Goal: Book appointment/travel/reservation

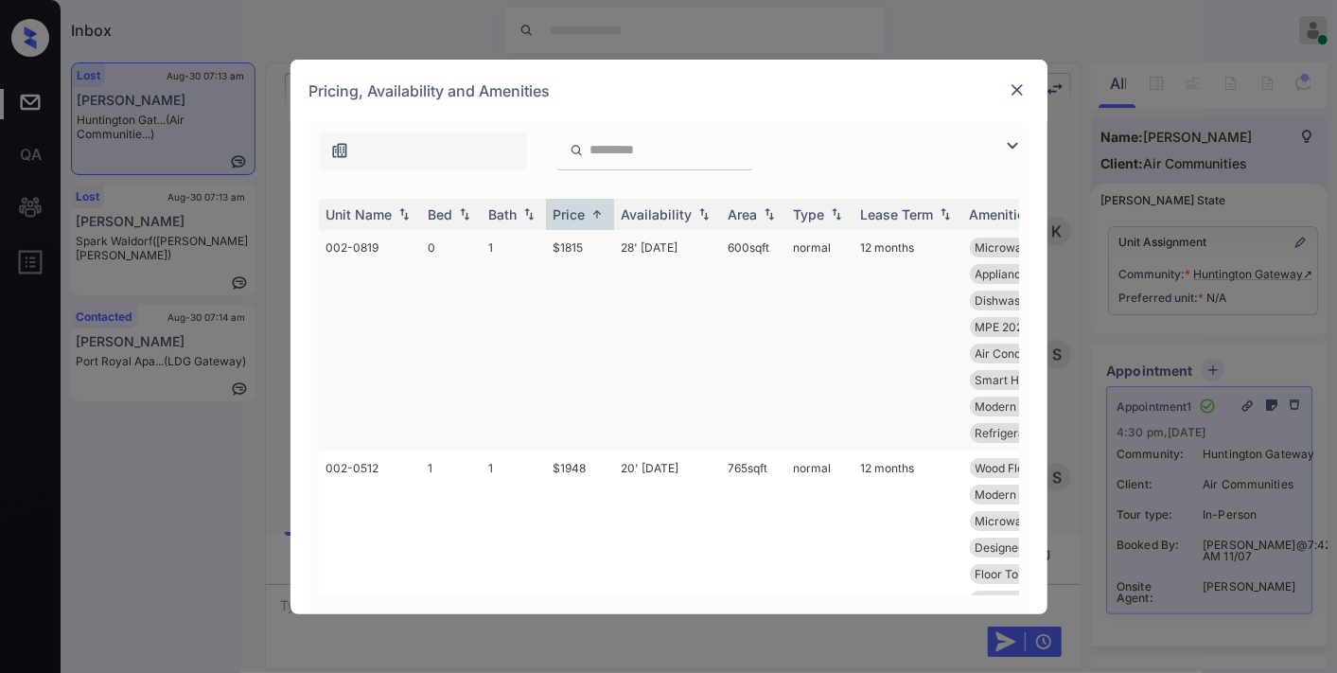
scroll to position [105, 0]
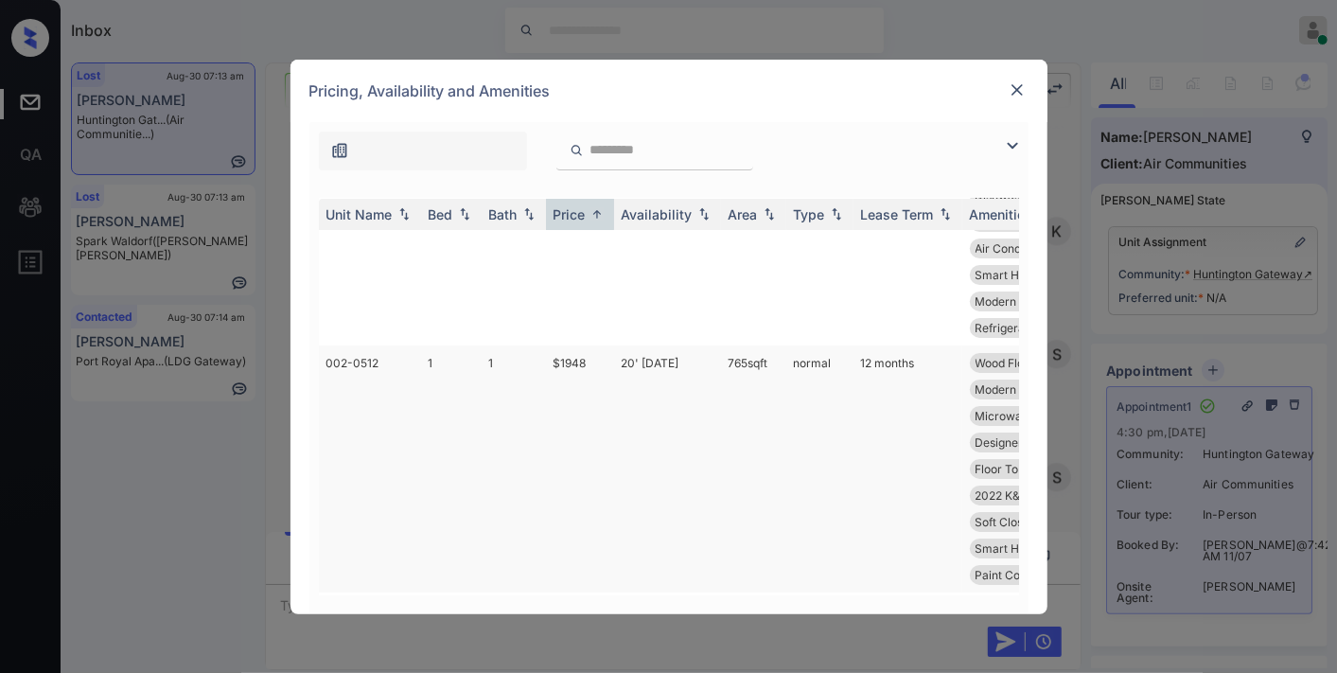
click at [552, 383] on td "$1948" at bounding box center [580, 468] width 68 height 247
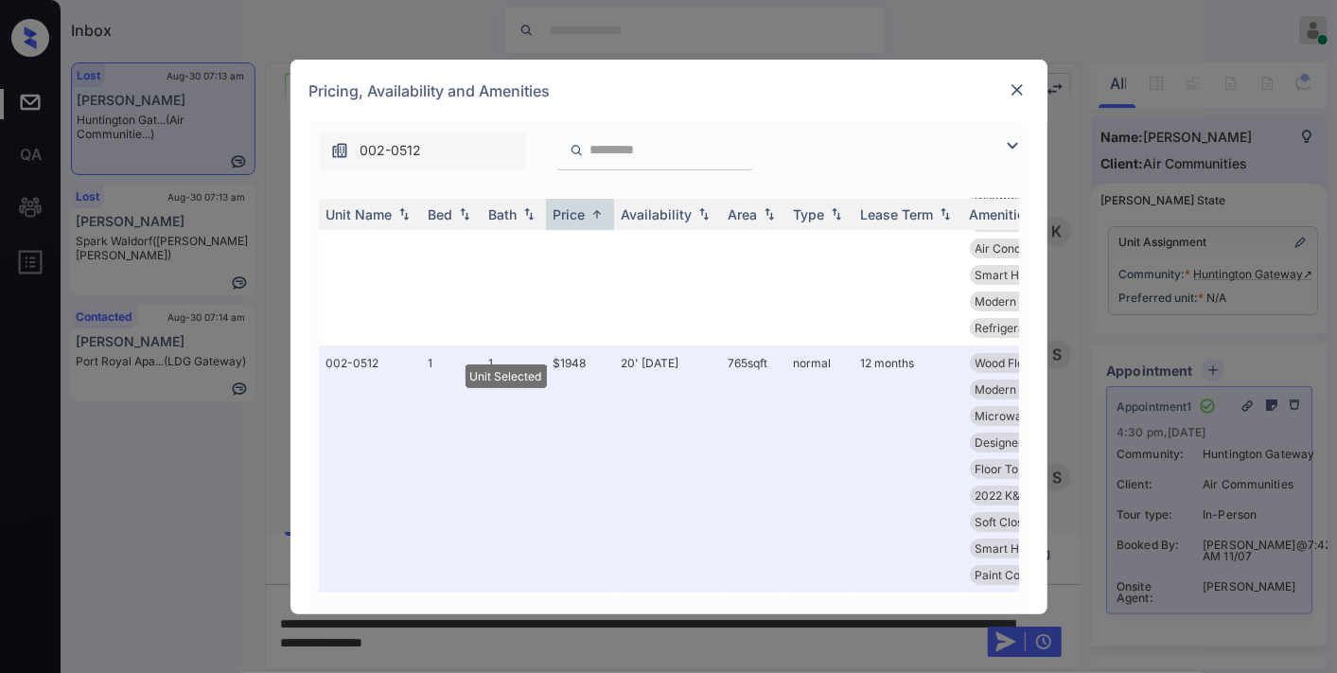
click at [1017, 91] on img at bounding box center [1016, 89] width 19 height 19
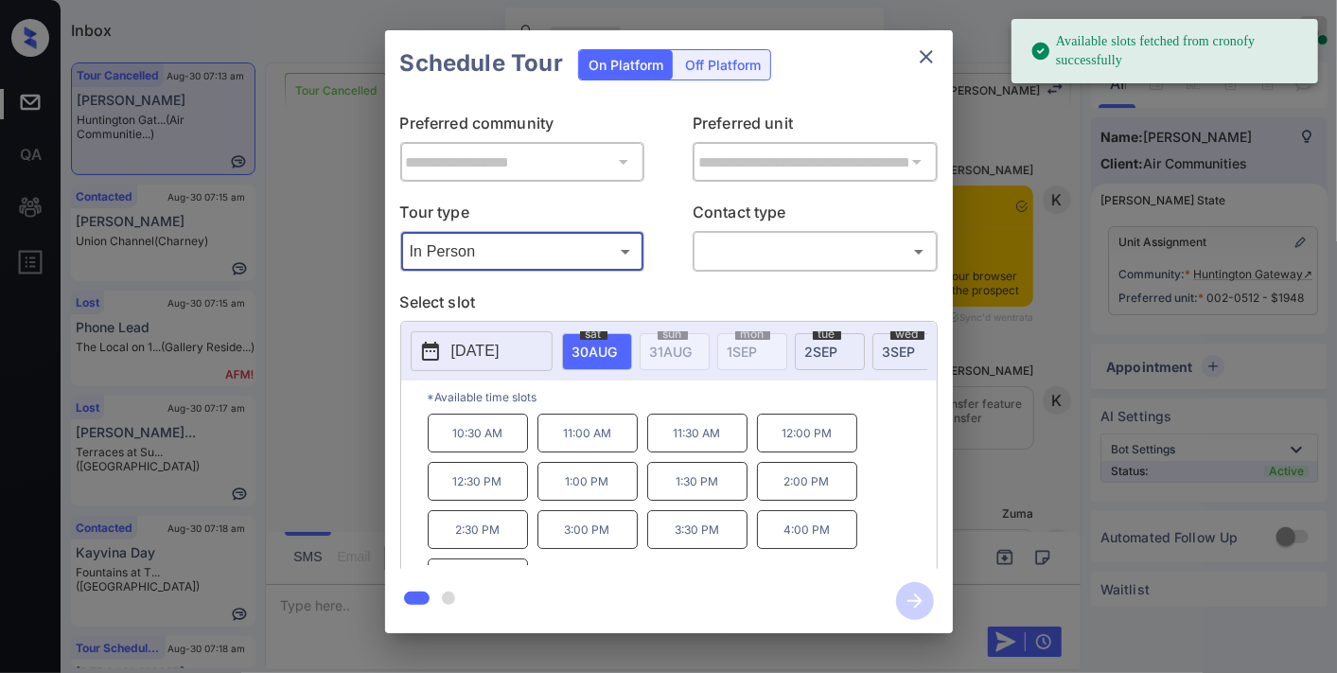
scroll to position [10372, 0]
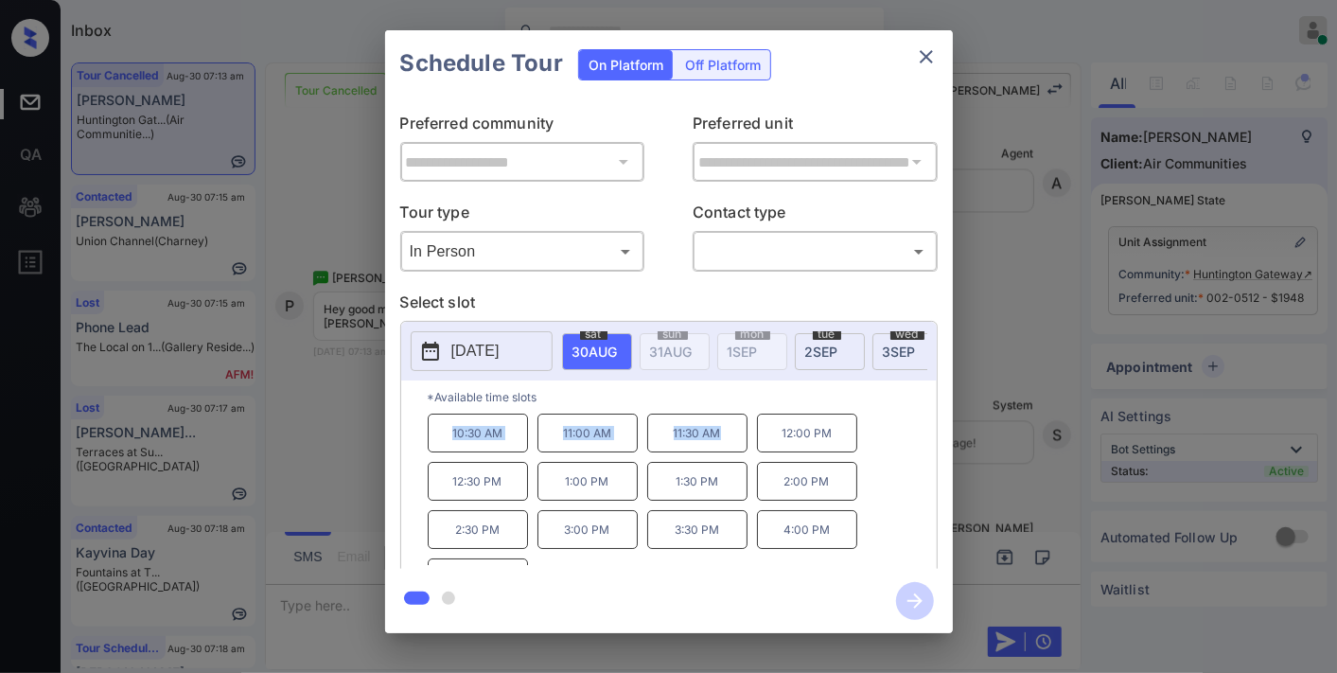
click at [637, 423] on div "*Available time slots 10:30 AM 11:00 AM 11:30 AM 12:00 PM 12:30 PM 1:00 PM 1:30…" at bounding box center [668, 477] width 535 height 194
click at [734, 380] on div "2025-08-30 sat 30 AUG sun 31 AUG mon 1 SEP tue 2 SEP wed 3 SEP thu 4 SEP fri 5 …" at bounding box center [668, 351] width 535 height 59
drag, startPoint x: 740, startPoint y: 440, endPoint x: 659, endPoint y: 440, distance: 80.4
click at [659, 440] on p "11:30 AM" at bounding box center [697, 432] width 100 height 39
copy p "11:30 AM"
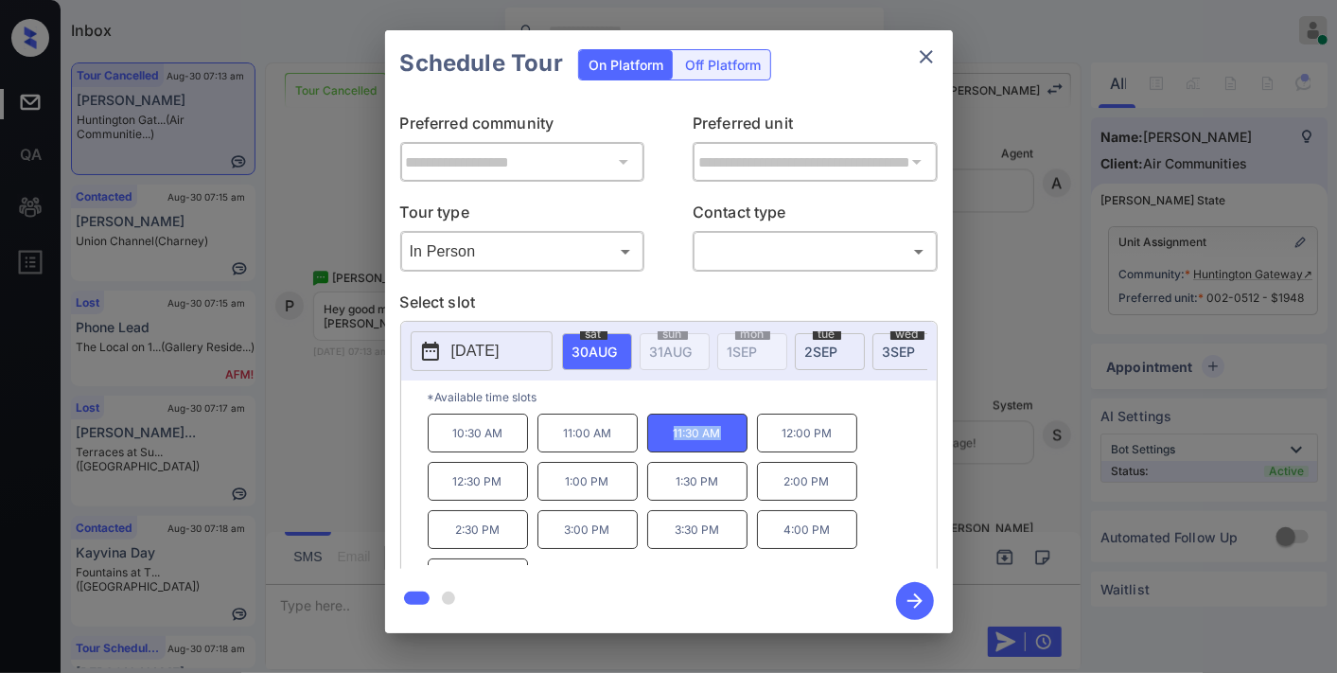
click at [913, 52] on button "close" at bounding box center [926, 57] width 38 height 38
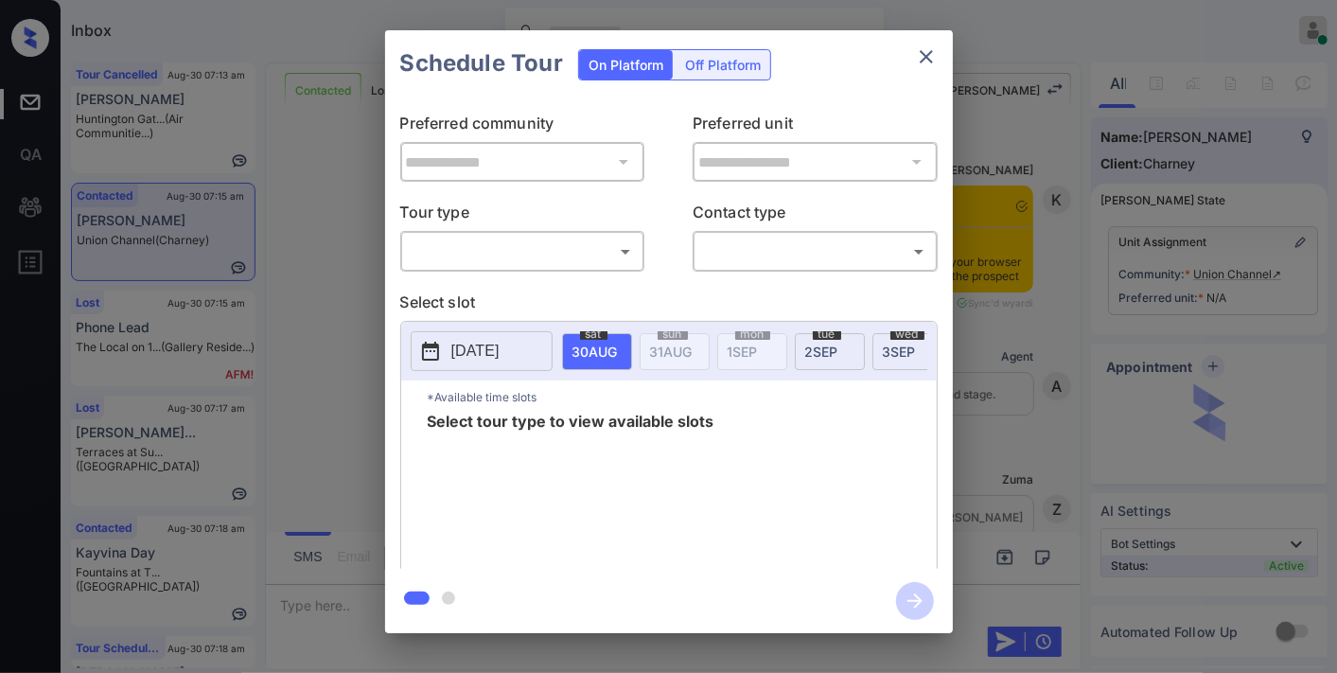
scroll to position [991, 0]
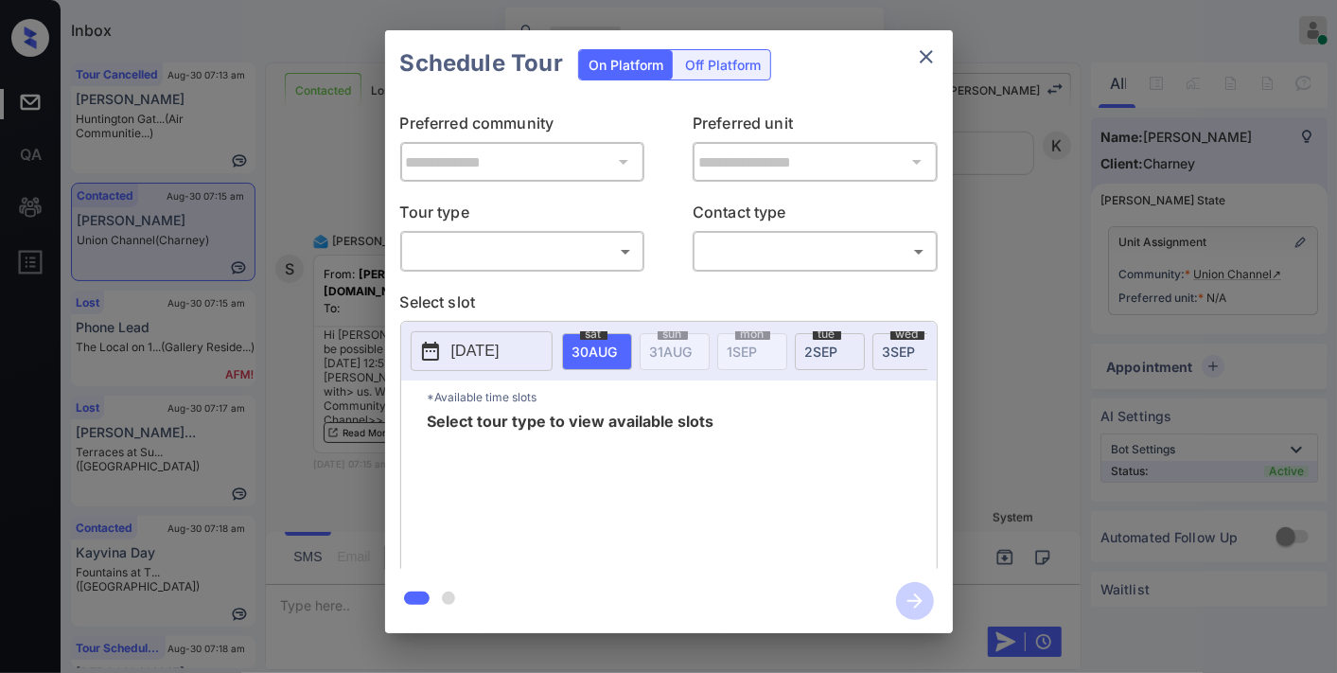
click at [558, 255] on body "Inbox Samantha Soliven Online Set yourself offline Set yourself on break Profil…" at bounding box center [668, 336] width 1337 height 673
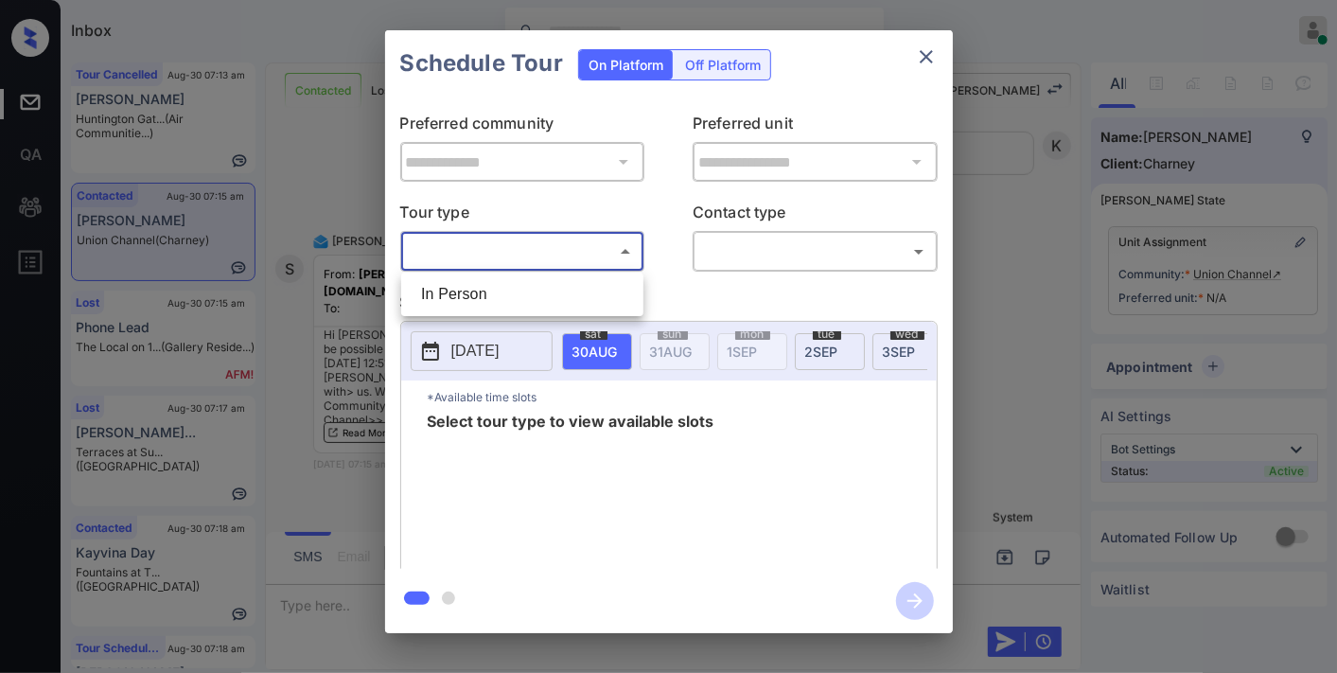
click at [539, 293] on li "In Person" at bounding box center [522, 294] width 233 height 34
type input "********"
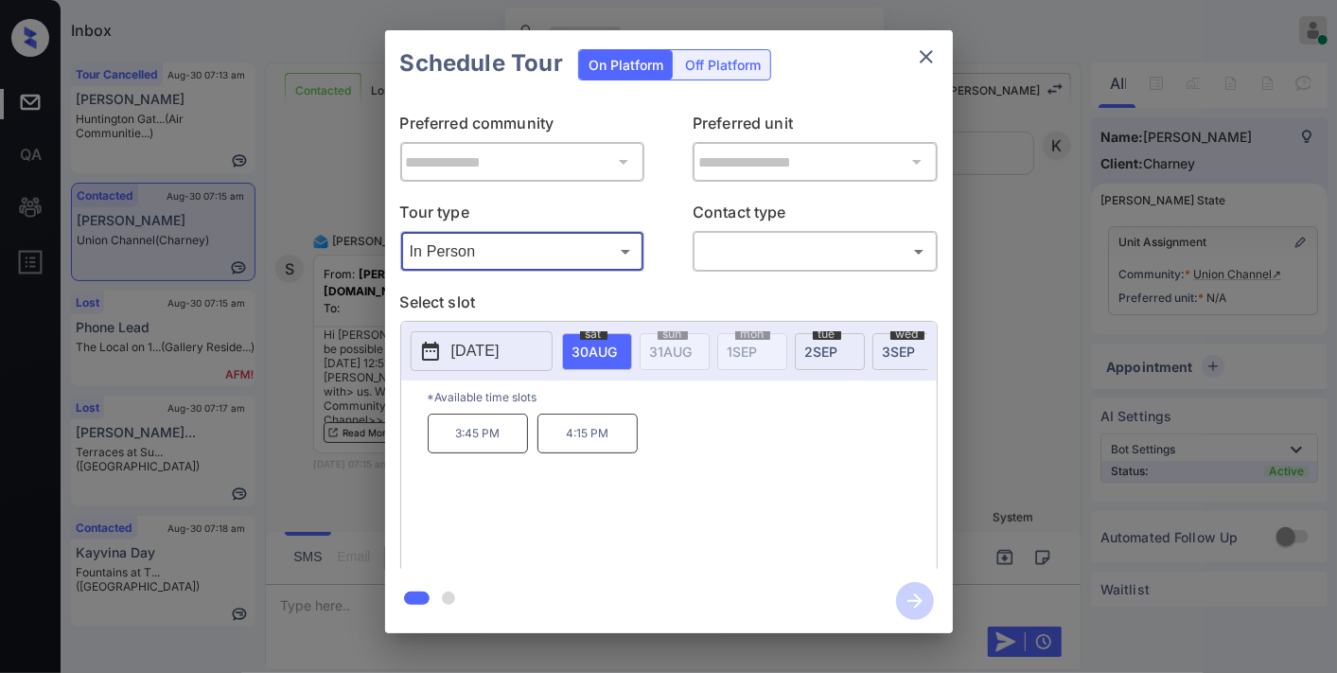
click at [499, 357] on p "2025-08-30" at bounding box center [475, 351] width 48 height 23
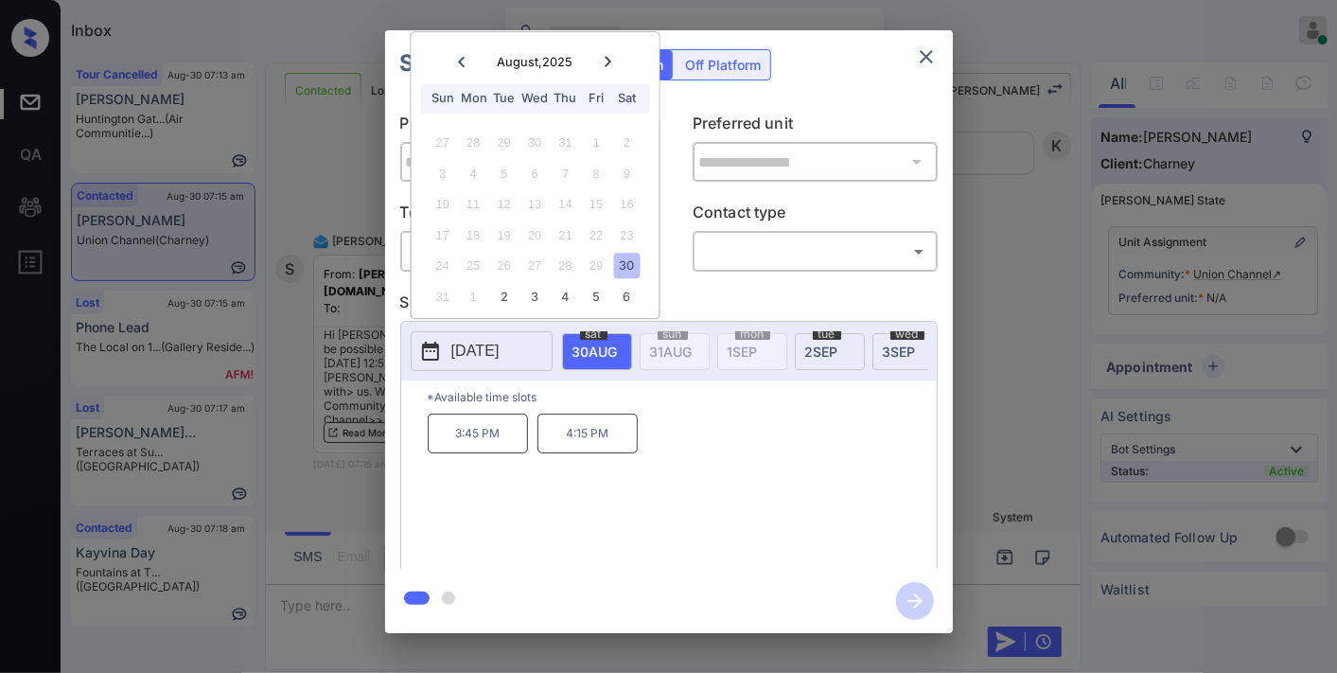
click at [607, 67] on div at bounding box center [608, 62] width 26 height 24
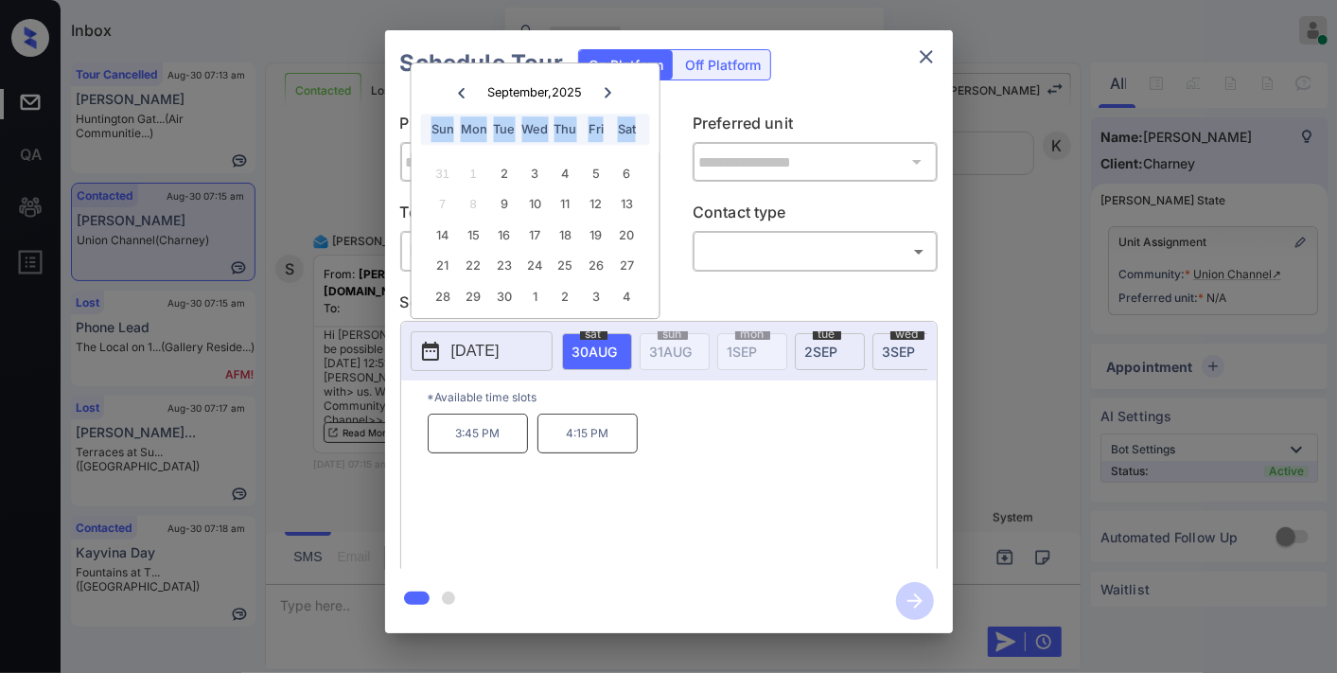
click at [607, 67] on div "September , 2025 Sun Mon Tue Wed Thu Fri Sat" at bounding box center [535, 107] width 248 height 89
click at [607, 87] on icon at bounding box center [608, 92] width 11 height 11
click at [920, 54] on icon "close" at bounding box center [926, 56] width 23 height 23
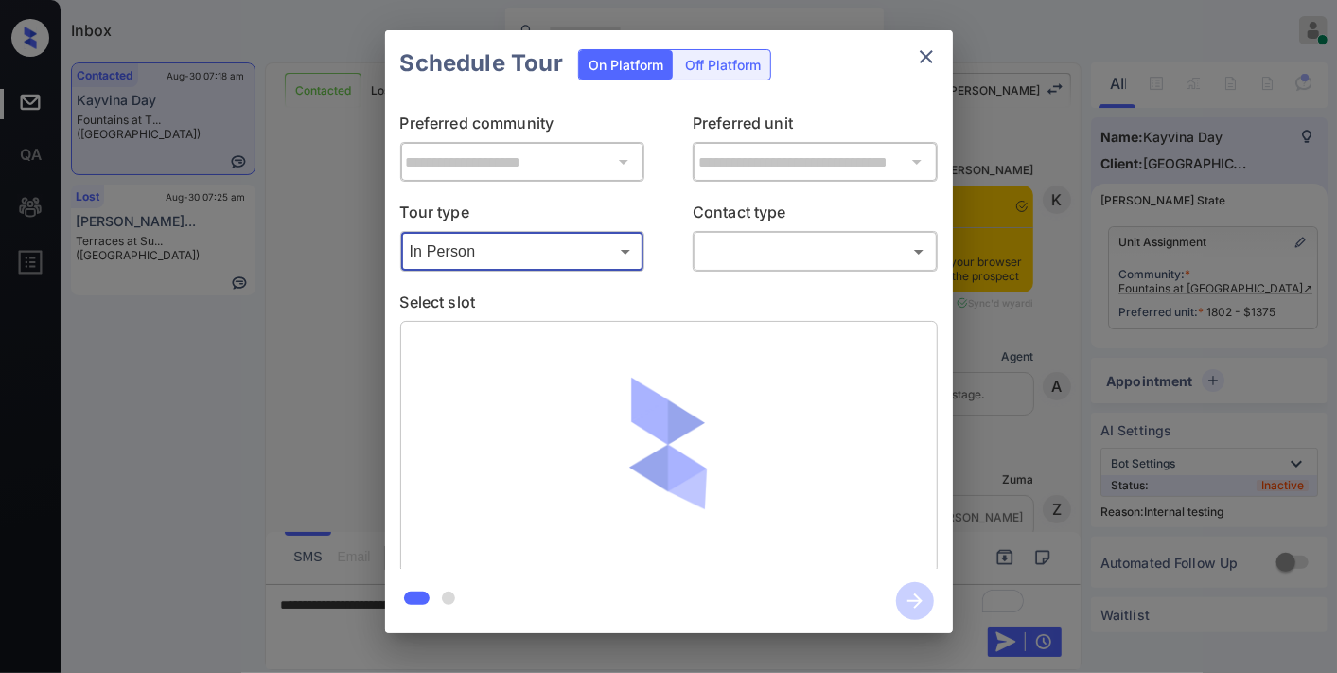
scroll to position [3337, 0]
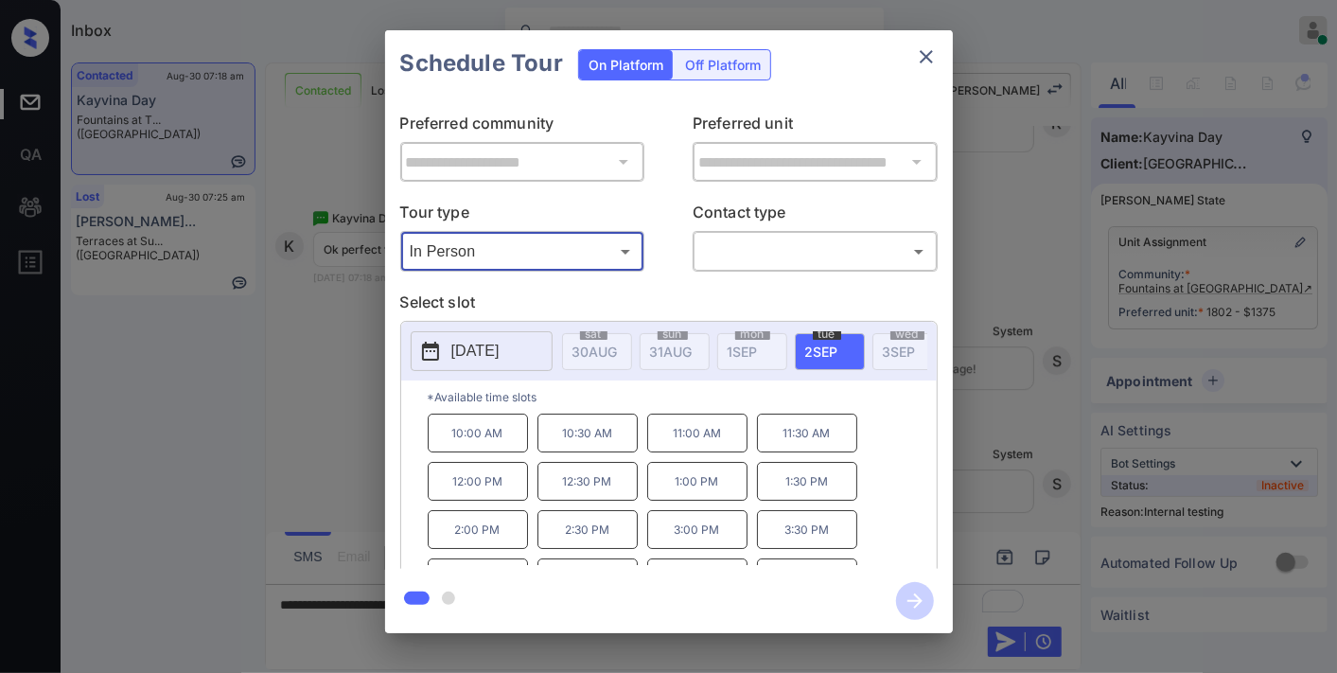
click at [934, 55] on icon "close" at bounding box center [926, 56] width 23 height 23
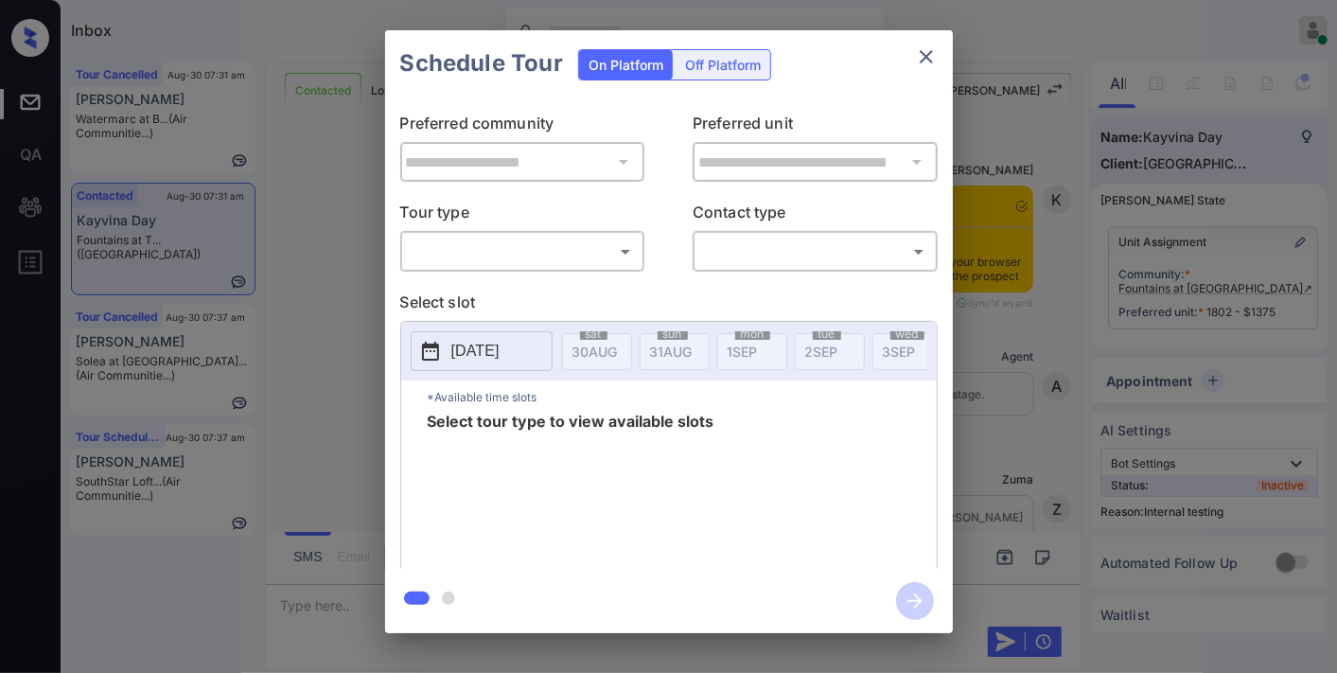
scroll to position [4295, 0]
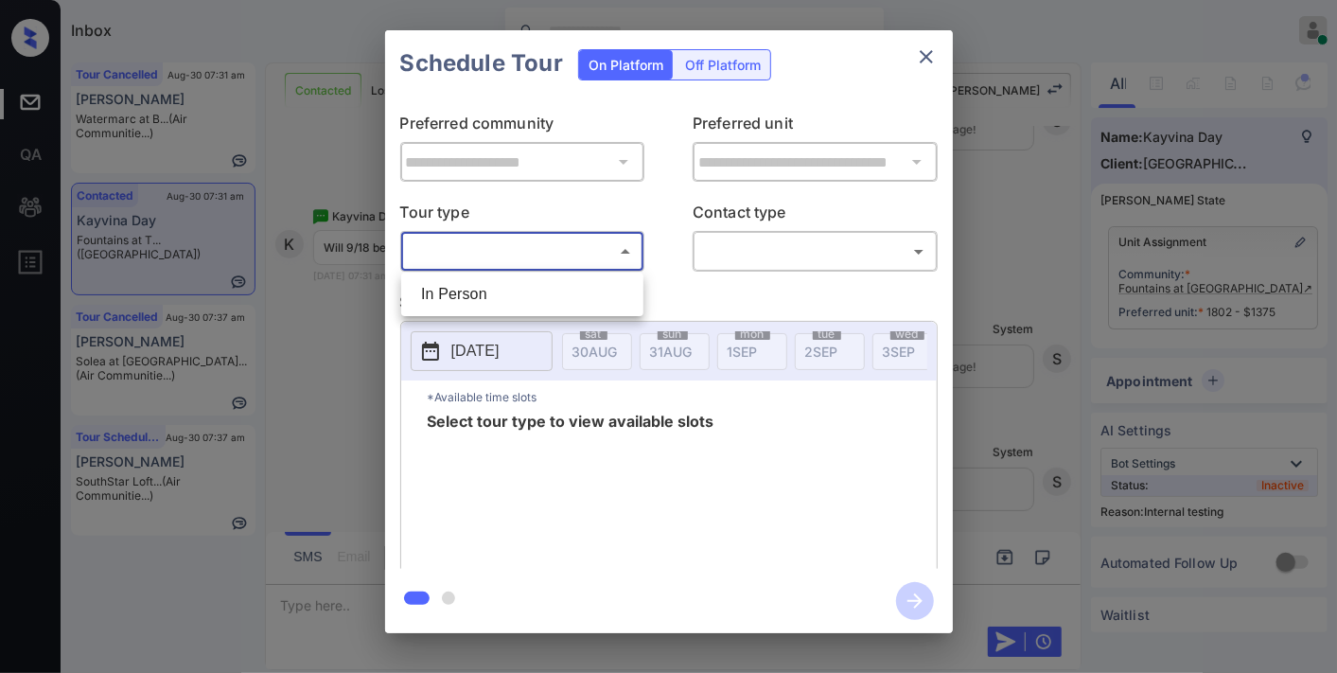
click at [619, 243] on body "Inbox [PERSON_NAME] Online Set yourself offline Set yourself on break Profile S…" at bounding box center [668, 336] width 1337 height 673
click at [581, 308] on li "In Person" at bounding box center [522, 294] width 233 height 34
type input "********"
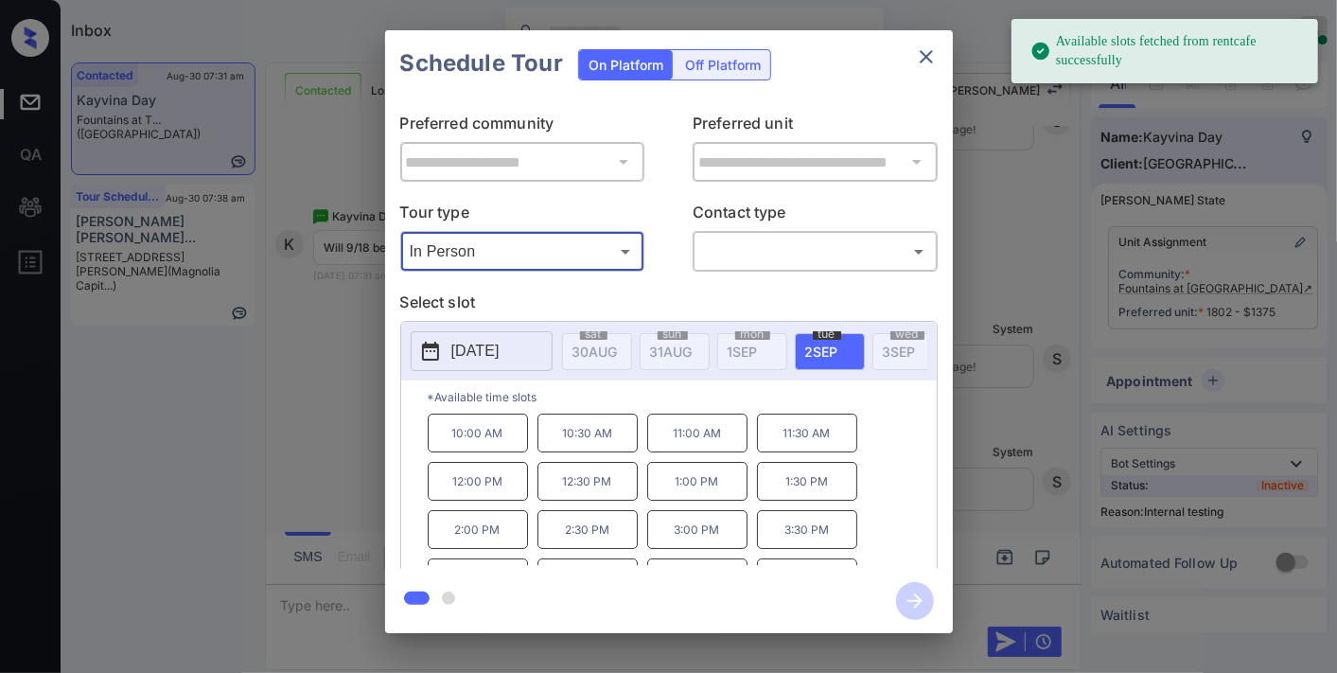
click at [506, 338] on button "[DATE]" at bounding box center [482, 351] width 142 height 40
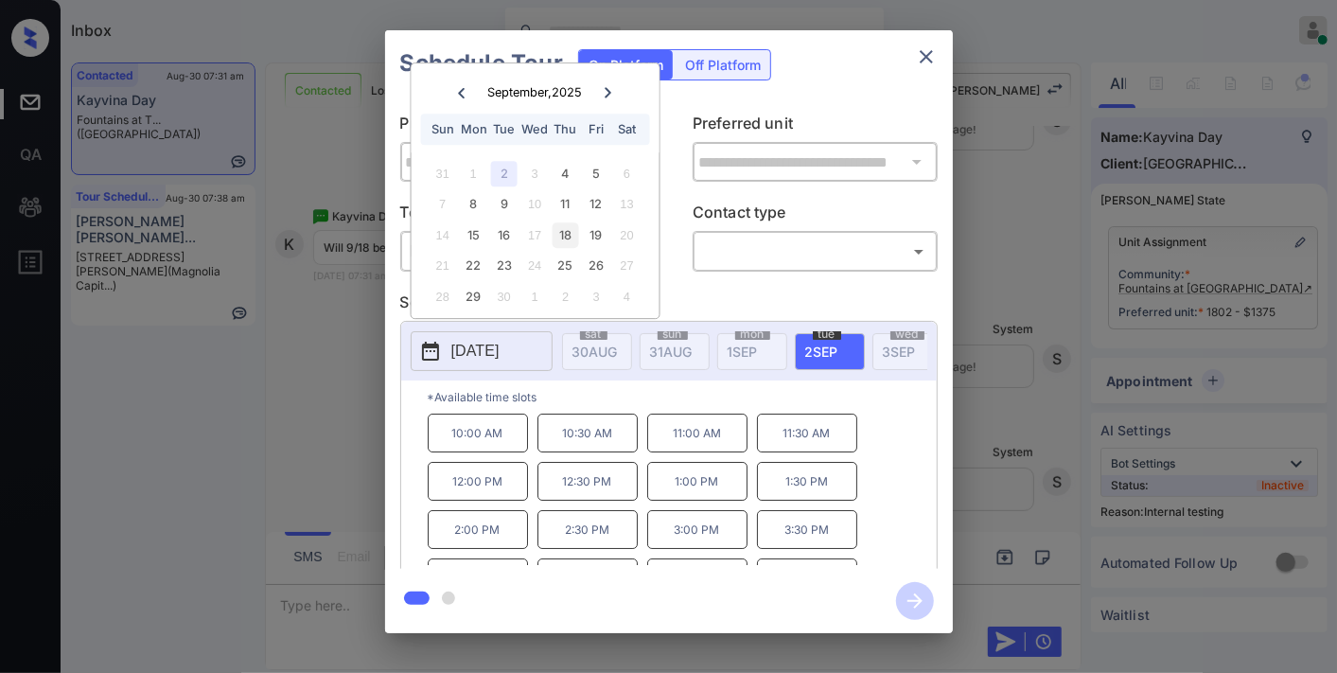
click at [564, 233] on div "18" at bounding box center [565, 235] width 26 height 26
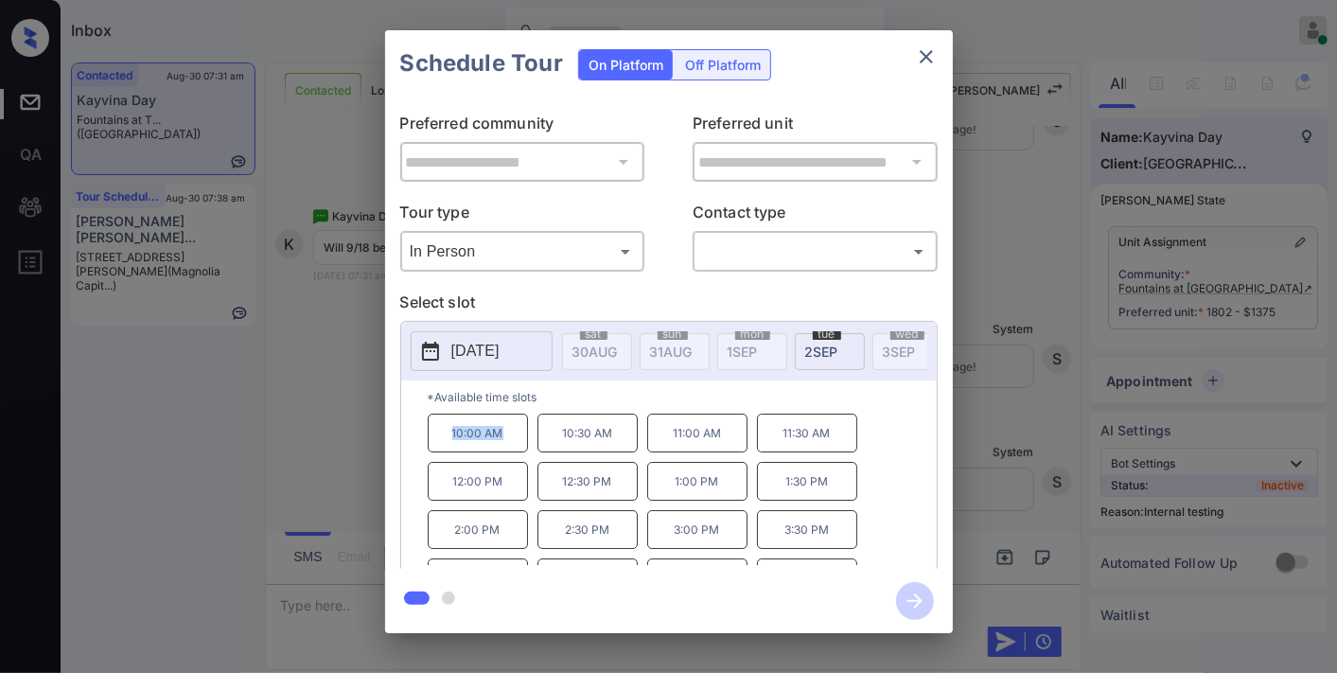
drag, startPoint x: 503, startPoint y: 439, endPoint x: 422, endPoint y: 430, distance: 81.8
click at [422, 430] on div "*Available time slots 10:00 AM 10:30 AM 11:00 AM 11:30 AM 12:00 PM 12:30 PM 1:0…" at bounding box center [668, 477] width 535 height 194
copy p "10:00 AM"
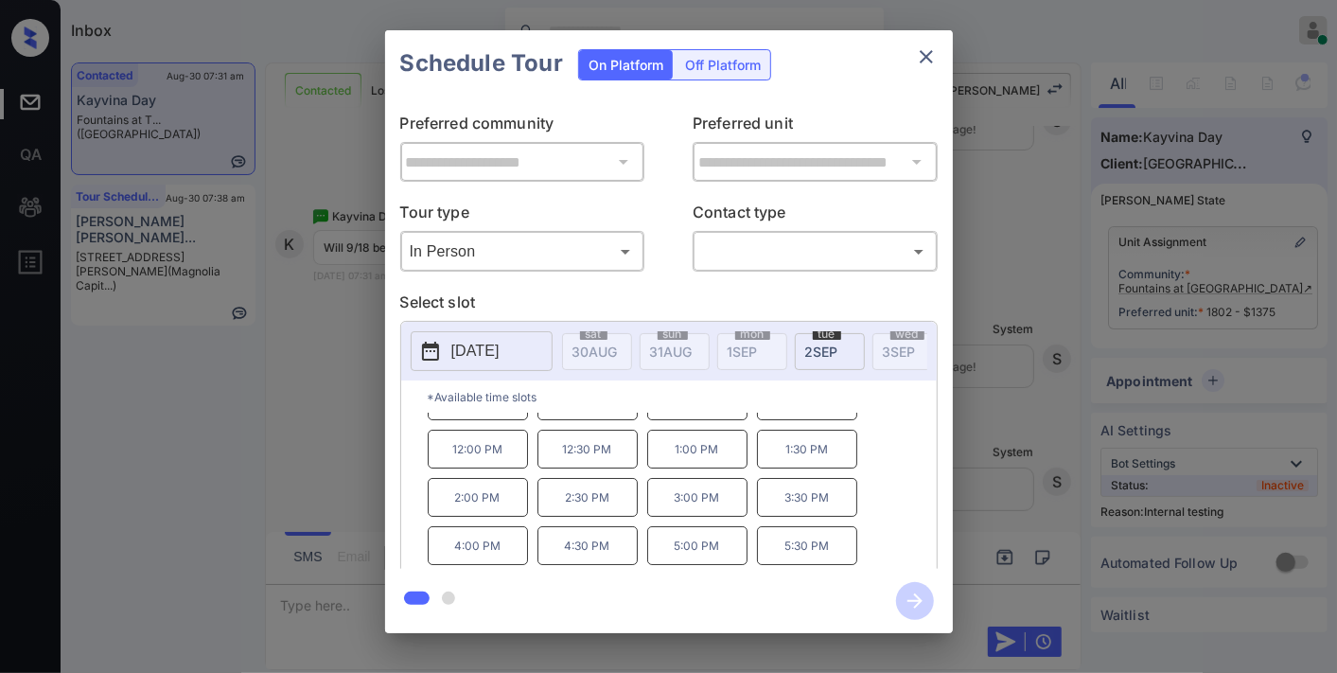
click at [925, 39] on button "close" at bounding box center [926, 57] width 38 height 38
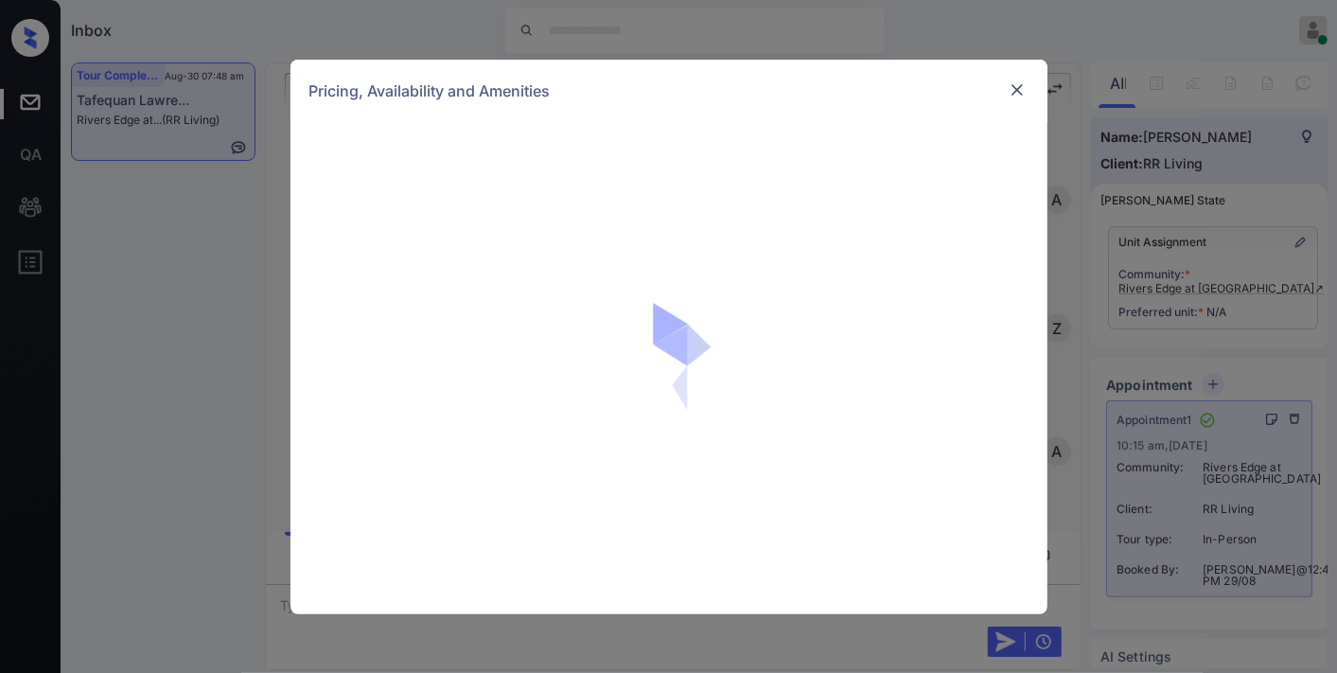
scroll to position [3929, 0]
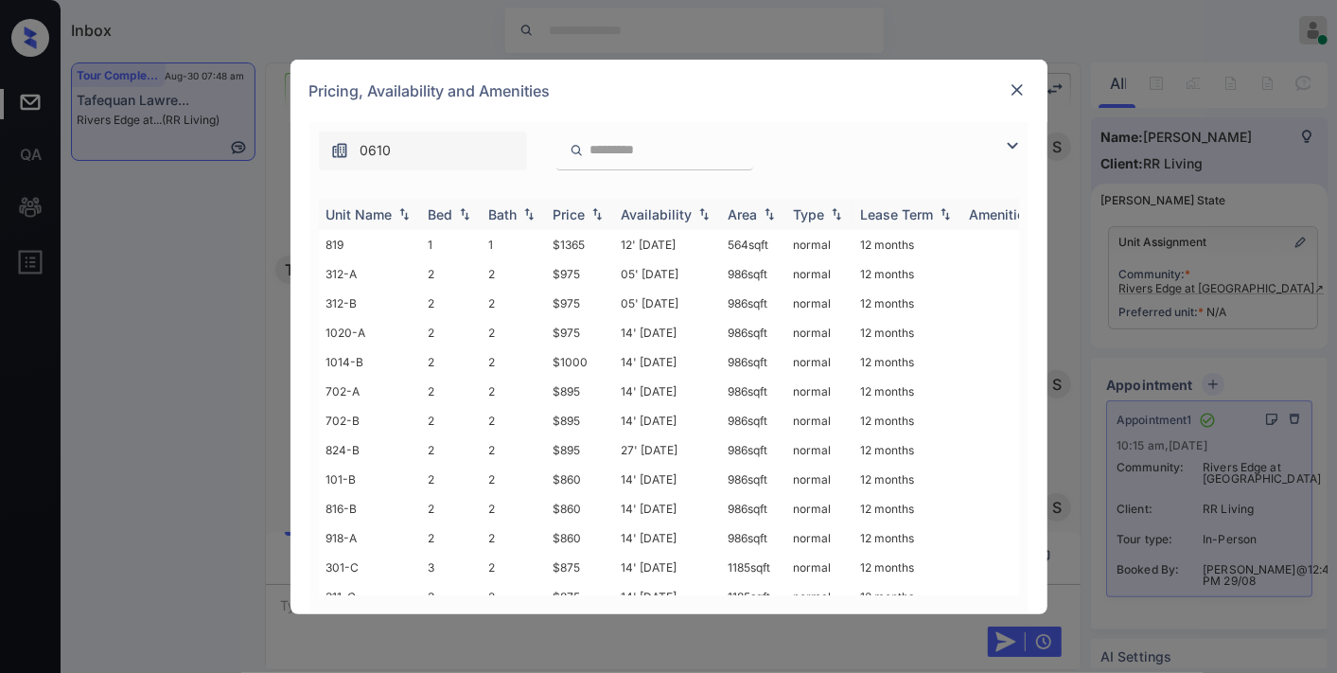
click at [592, 212] on img at bounding box center [596, 213] width 19 height 13
click at [592, 212] on img at bounding box center [596, 214] width 19 height 14
click at [663, 212] on div "Availability" at bounding box center [656, 214] width 71 height 16
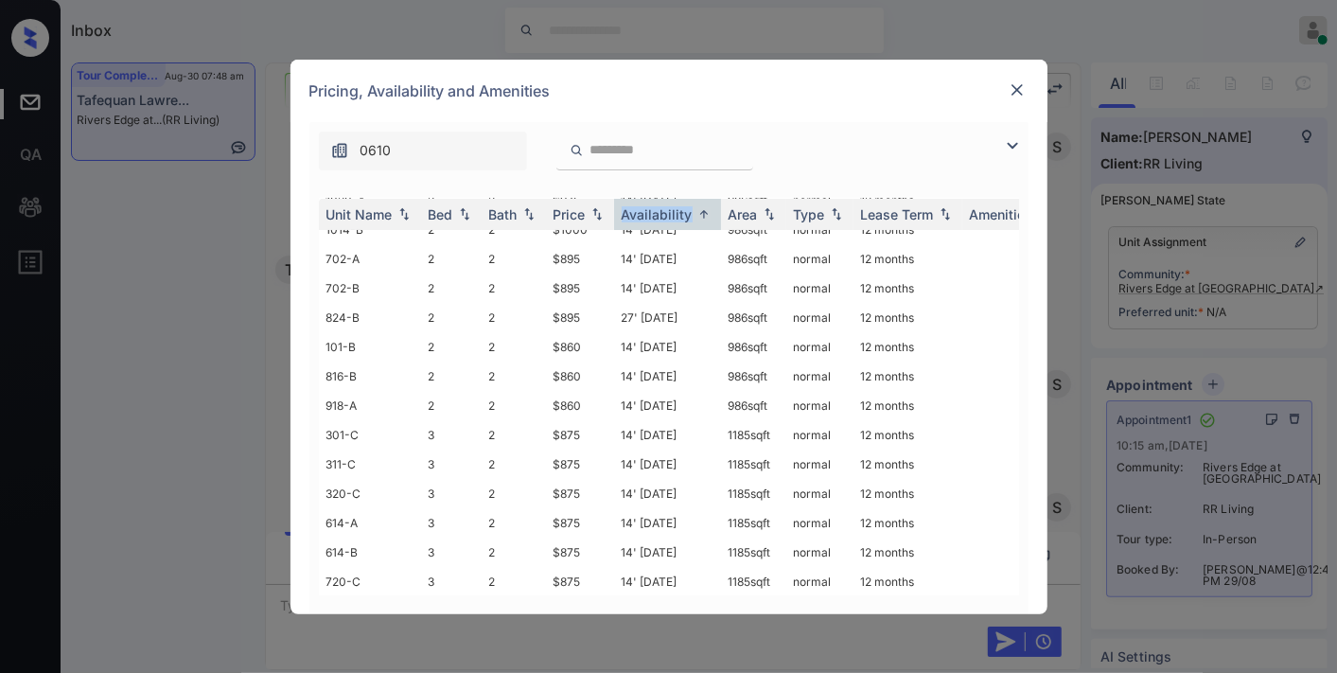
scroll to position [0, 0]
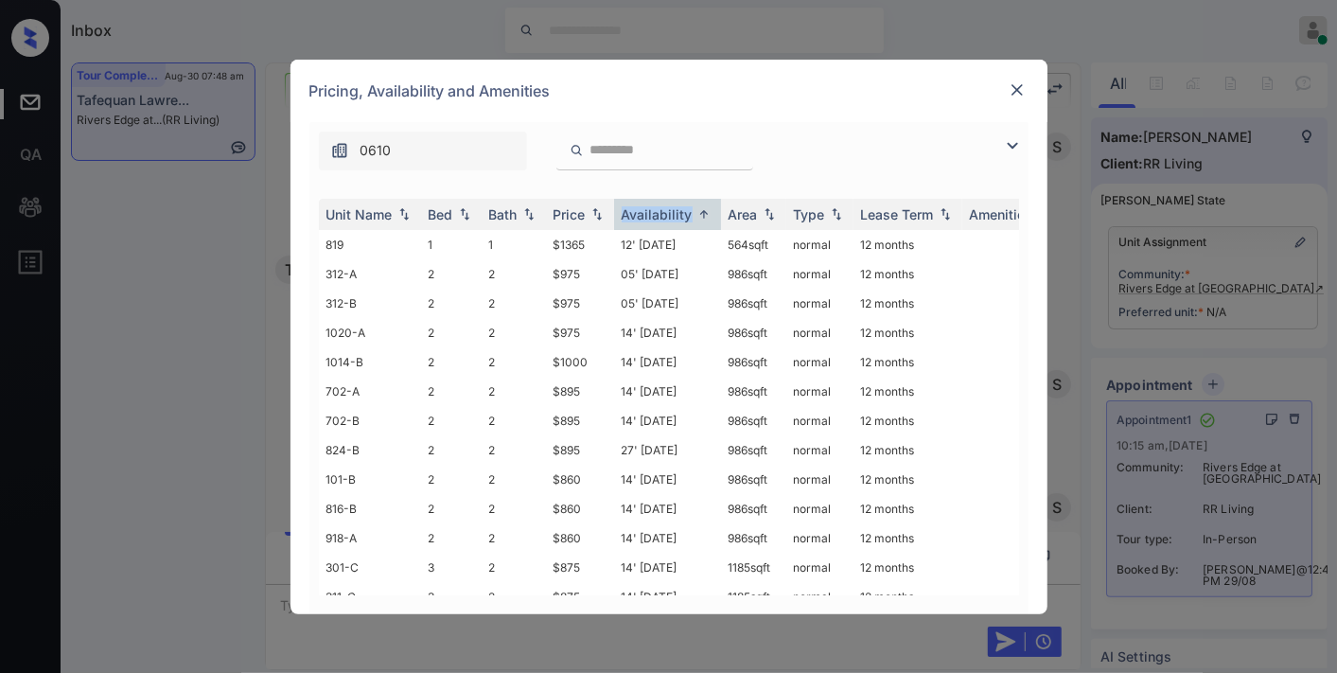
click at [1016, 88] on img at bounding box center [1016, 89] width 19 height 19
